Goal: Task Accomplishment & Management: Manage account settings

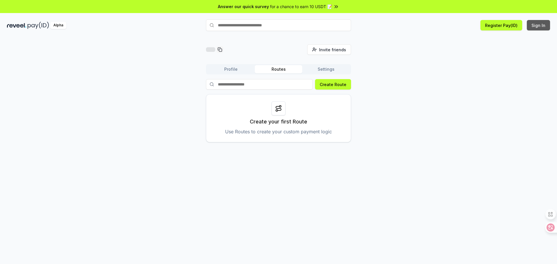
click at [538, 24] on button "Sign In" at bounding box center [538, 25] width 23 height 10
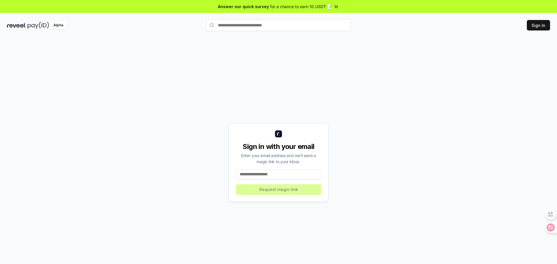
click at [276, 176] on input at bounding box center [278, 174] width 85 height 10
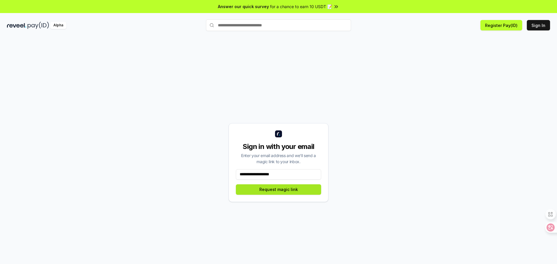
type input "**********"
click at [281, 192] on button "Request magic link" at bounding box center [278, 190] width 85 height 10
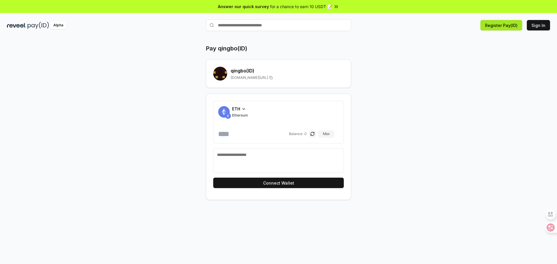
click at [505, 27] on button "Register Pay(ID)" at bounding box center [502, 25] width 42 height 10
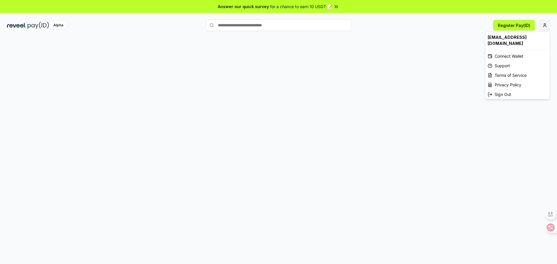
click at [544, 24] on html "Answer our quick survey for a chance to earn 10 USDT 📝 Alpha Register Pay(ID) q…" at bounding box center [278, 132] width 557 height 264
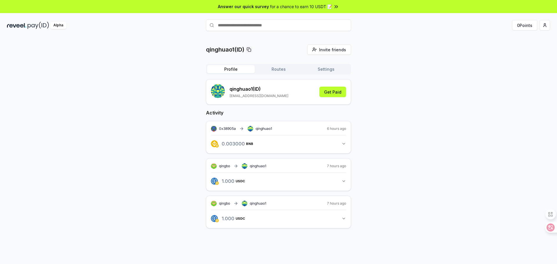
click at [341, 180] on button "1.000 USDC 1 USDC" at bounding box center [278, 181] width 135 height 10
click at [282, 70] on button "Routes" at bounding box center [279, 69] width 48 height 8
click at [234, 68] on button "Profile" at bounding box center [231, 69] width 48 height 8
click at [265, 23] on input "text" at bounding box center [278, 25] width 145 height 12
type input "******"
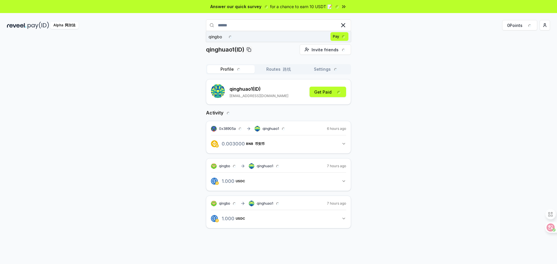
click at [339, 37] on font at bounding box center [342, 37] width 7 height 4
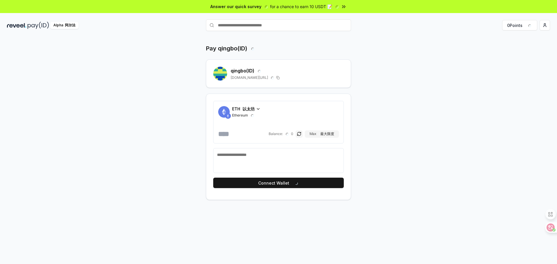
click at [252, 107] on font "以太坊" at bounding box center [249, 109] width 12 height 5
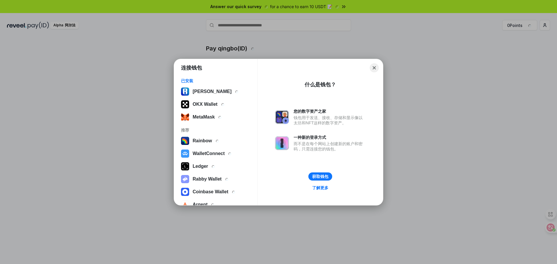
click at [373, 66] on button "Close" at bounding box center [374, 67] width 9 height 9
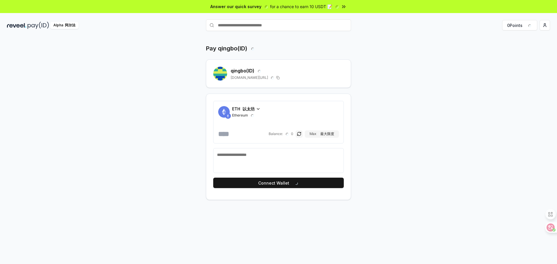
click at [278, 19] on div "Alpha 阿尔法 0 Points" at bounding box center [278, 25] width 557 height 15
click at [275, 26] on input "text" at bounding box center [278, 25] width 145 height 12
click at [544, 24] on html "Answer our quick survey for a chance to earn 10 USDT 📝 Alpha 阿尔法 0 Points Pay q…" at bounding box center [278, 132] width 557 height 264
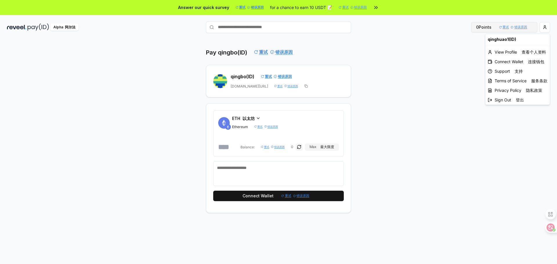
click at [505, 27] on html "Answer our quick survey 重试 错误原因 for a chance to earn 10 USDT 📝 重试 错误原因 Alpha 阿尔…" at bounding box center [278, 132] width 557 height 264
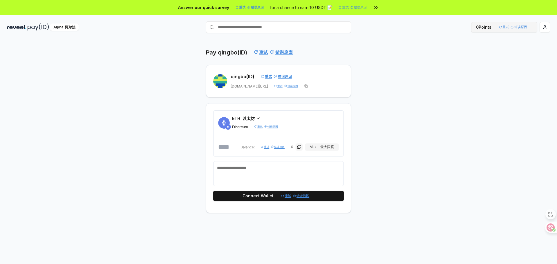
click at [505, 27] on font "重试" at bounding box center [504, 27] width 10 height 5
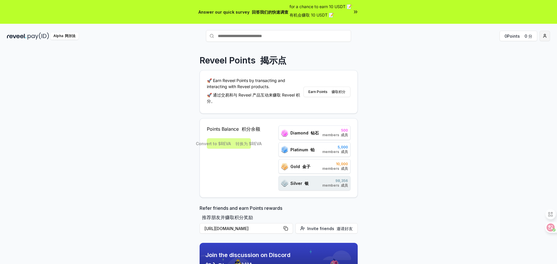
click at [545, 36] on html "Answer our quick survey 回答我们的快速调查 for a chance to earn 10 USDT 📝 有机会赚取 10 USDT …" at bounding box center [278, 132] width 557 height 264
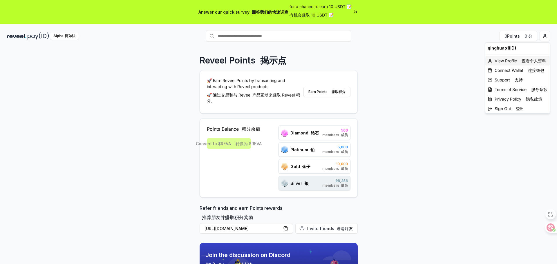
click at [529, 62] on font "查看个人资料" at bounding box center [534, 60] width 24 height 5
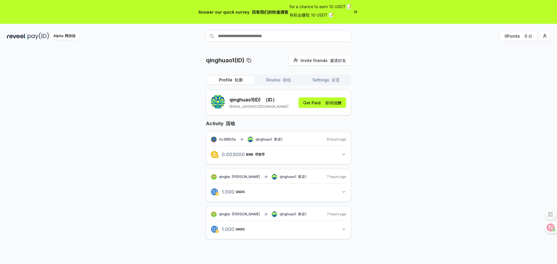
click at [343, 154] on icon "button" at bounding box center [344, 154] width 5 height 5
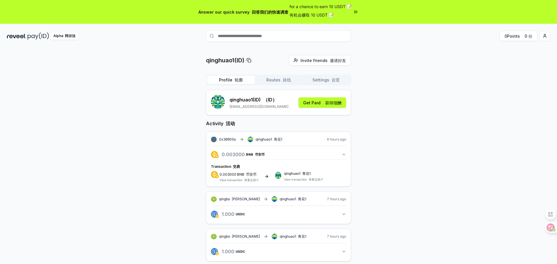
click at [330, 80] on font "button" at bounding box center [330, 79] width 2 height 5
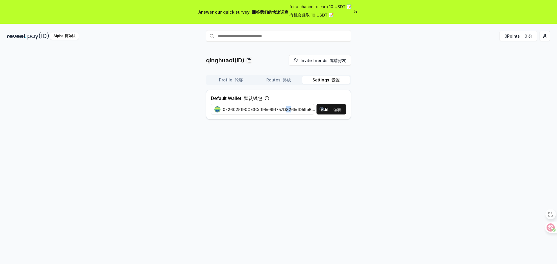
drag, startPoint x: 285, startPoint y: 111, endPoint x: 291, endPoint y: 112, distance: 5.9
click at [291, 112] on span "0x26025190CE3Cc195e69f757D8265dD59eB7b0EF3" at bounding box center [270, 110] width 94 height 6
click at [250, 133] on div "qinghuao1(ID) Invite friends 邀请好友 Invite Profile 轮廓 Routes 路线 Settings 设置 Defau…" at bounding box center [278, 168] width 557 height 248
click at [277, 82] on button "Routes 路线" at bounding box center [279, 80] width 48 height 8
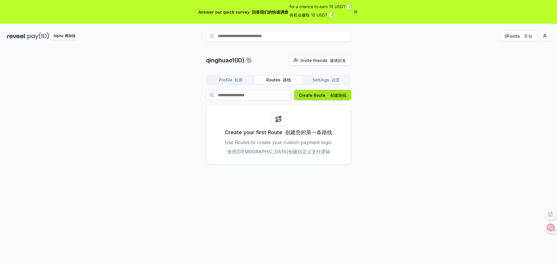
click at [321, 95] on button "Create Route 创建路线" at bounding box center [322, 95] width 57 height 10
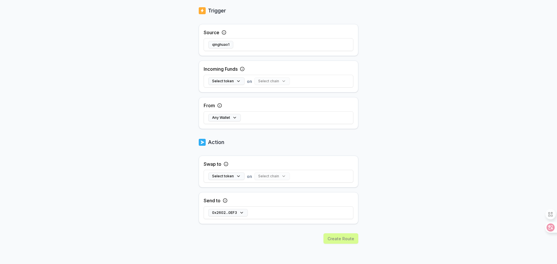
scroll to position [23, 0]
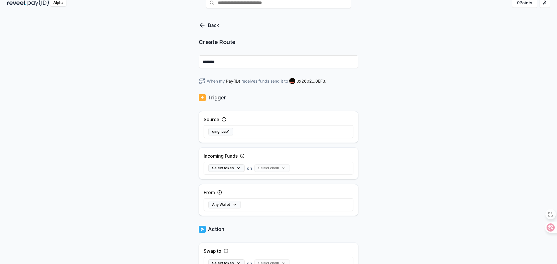
click at [200, 25] on icon at bounding box center [202, 25] width 4 height 0
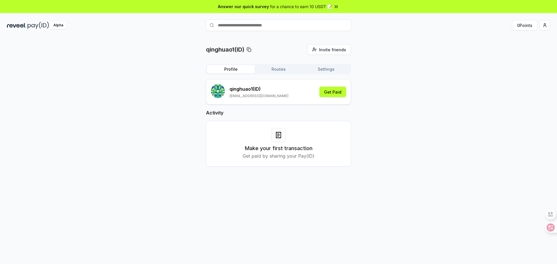
click at [230, 68] on button "Profile" at bounding box center [231, 69] width 48 height 8
